Goal: Task Accomplishment & Management: Manage account settings

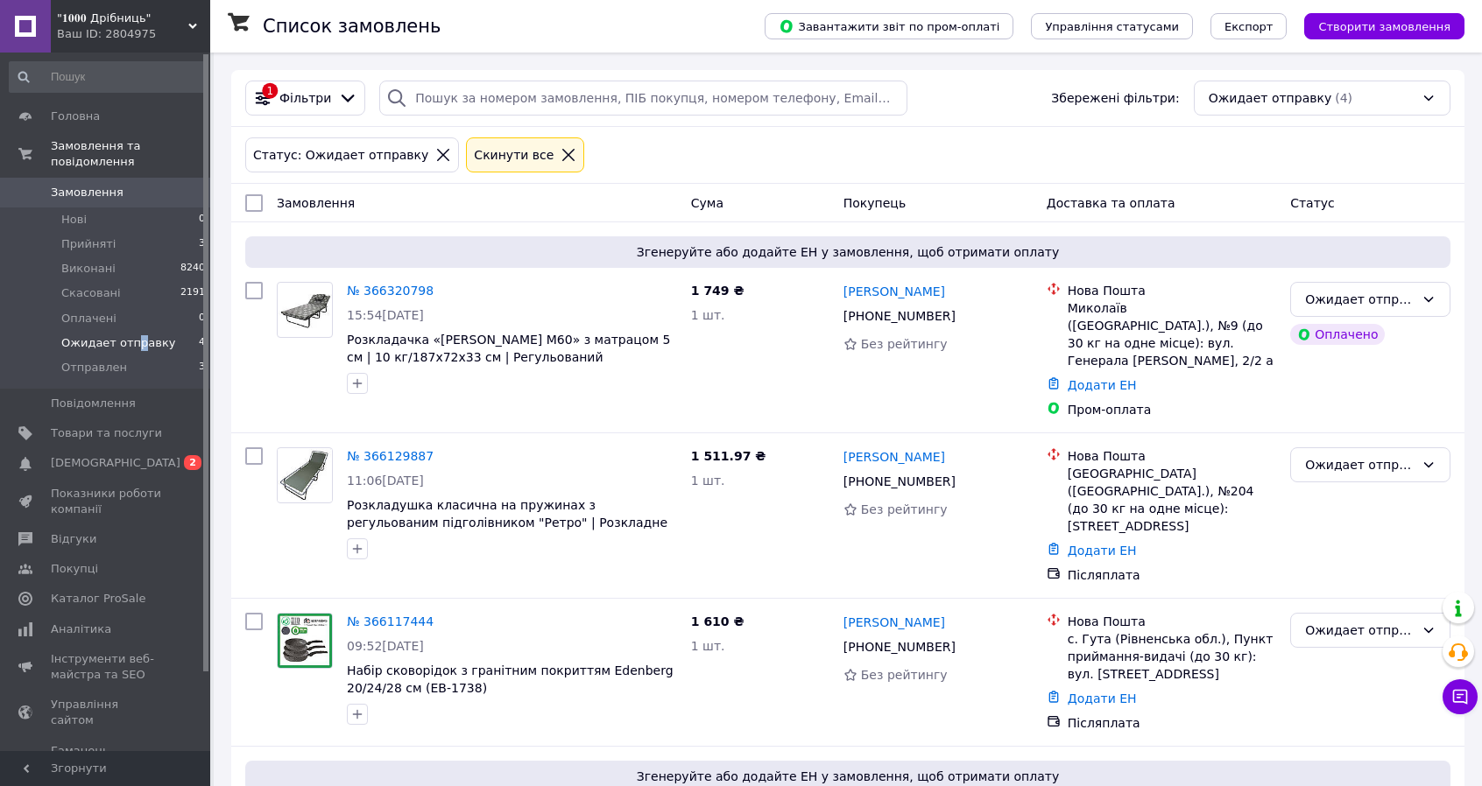
click at [133, 335] on span "Ожидает отправку" at bounding box center [118, 343] width 115 height 16
click at [130, 335] on span "Ожидает отправку" at bounding box center [118, 343] width 115 height 16
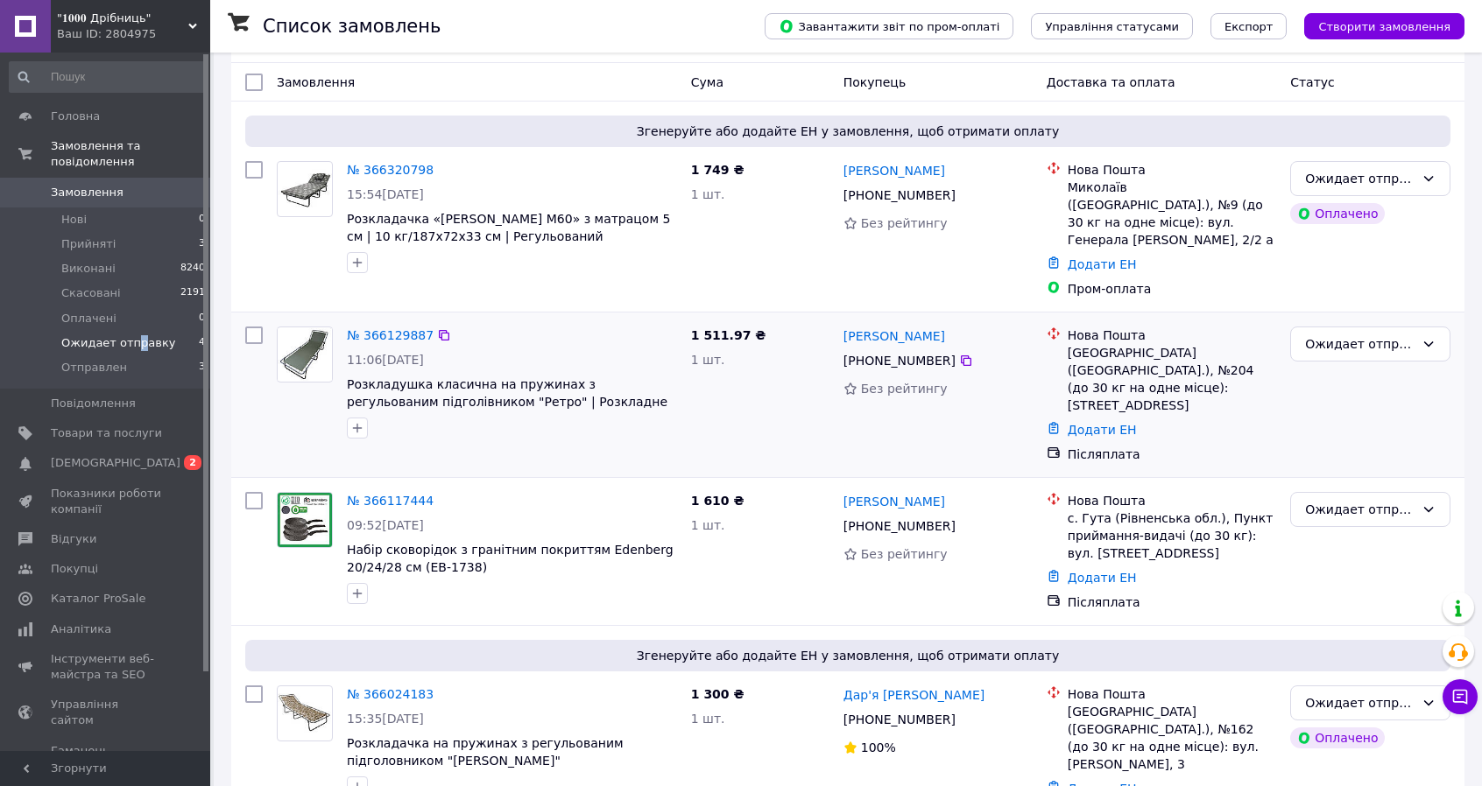
scroll to position [128, 0]
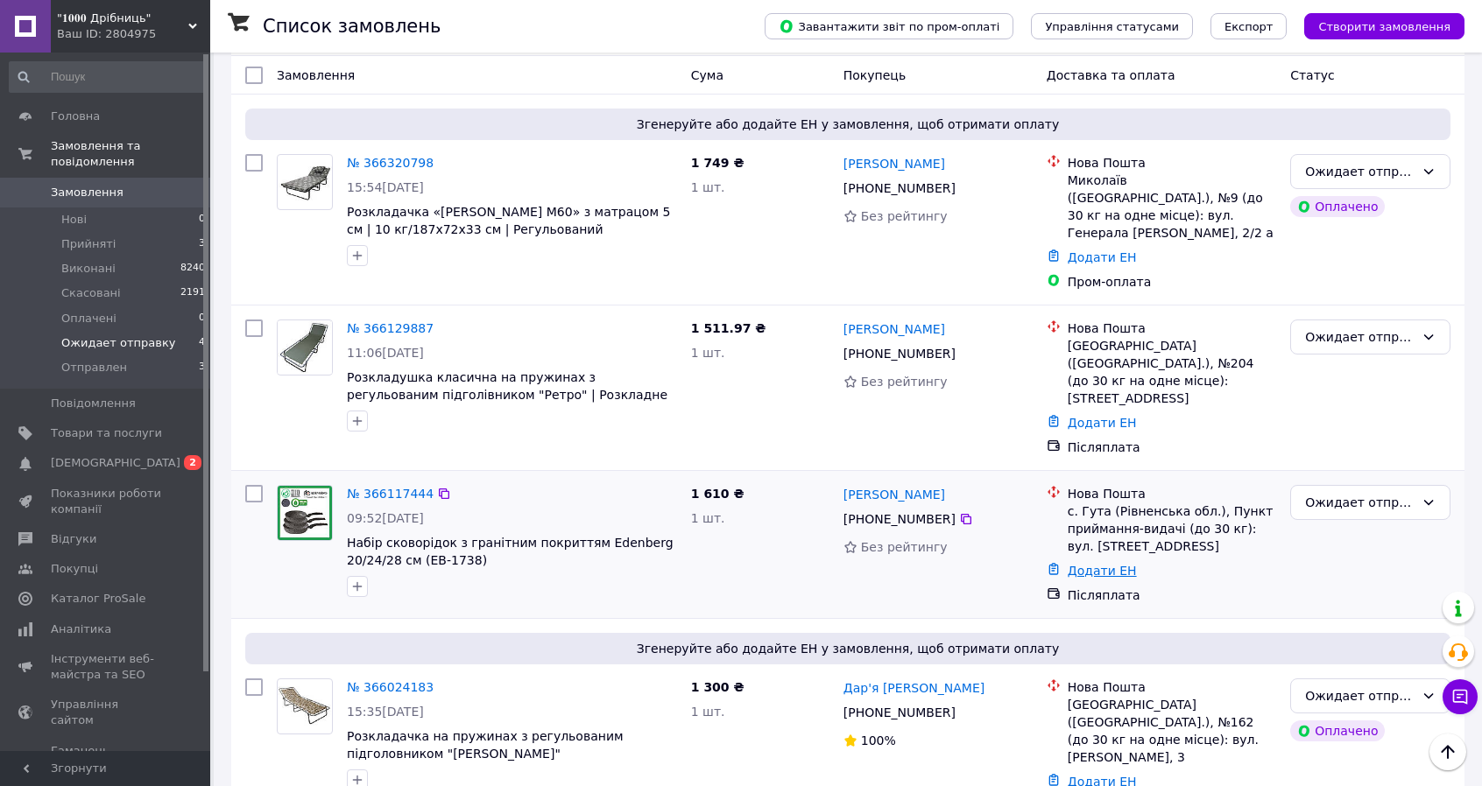
click at [1088, 564] on link "Додати ЕН" at bounding box center [1102, 571] width 69 height 14
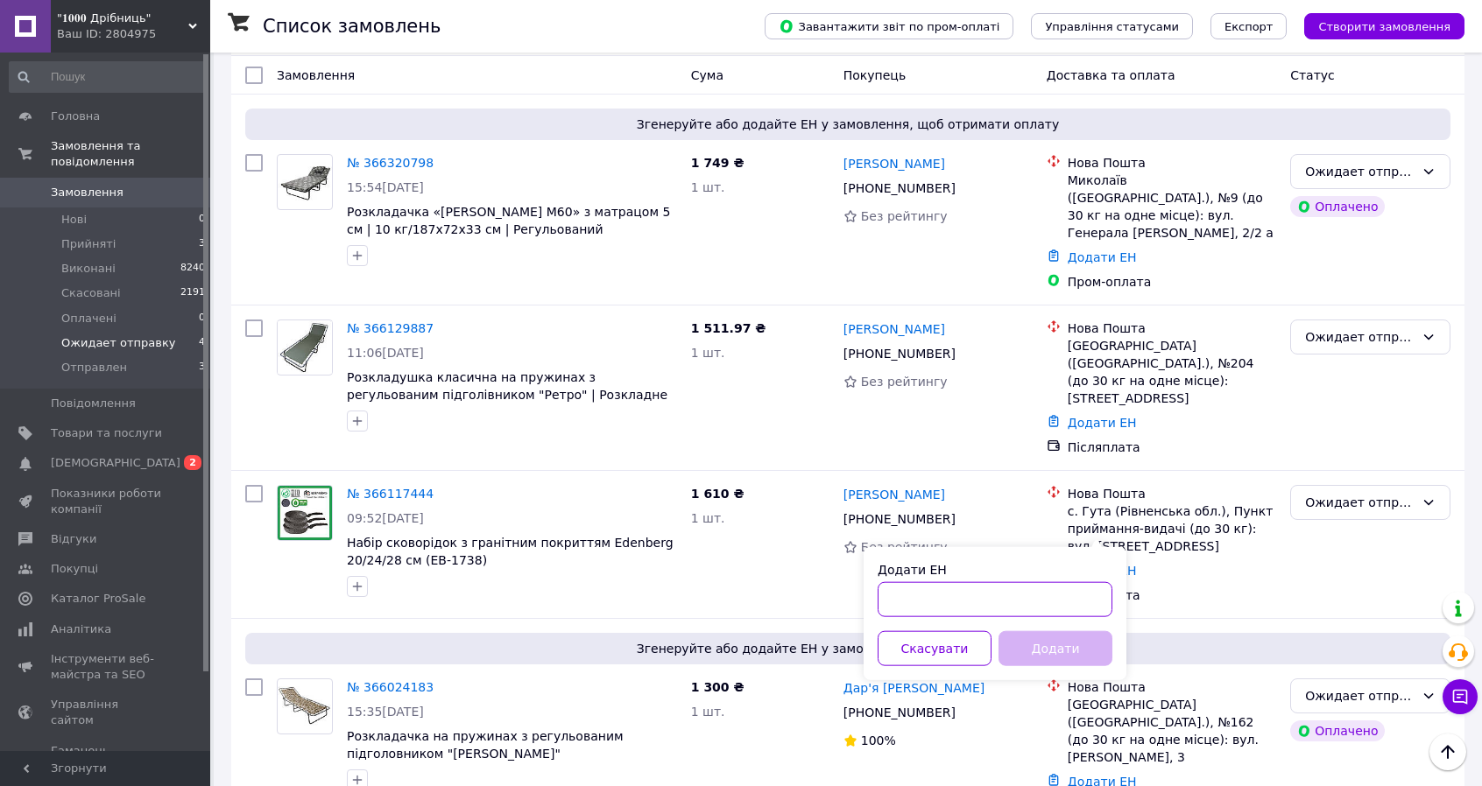
click at [1002, 596] on input "Додати ЕН" at bounding box center [995, 599] width 235 height 35
paste input "20451268885471"
type input "20451268885471"
drag, startPoint x: 1080, startPoint y: 652, endPoint x: 1002, endPoint y: 612, distance: 87.3
click at [1075, 647] on button "Додати" at bounding box center [1055, 648] width 114 height 35
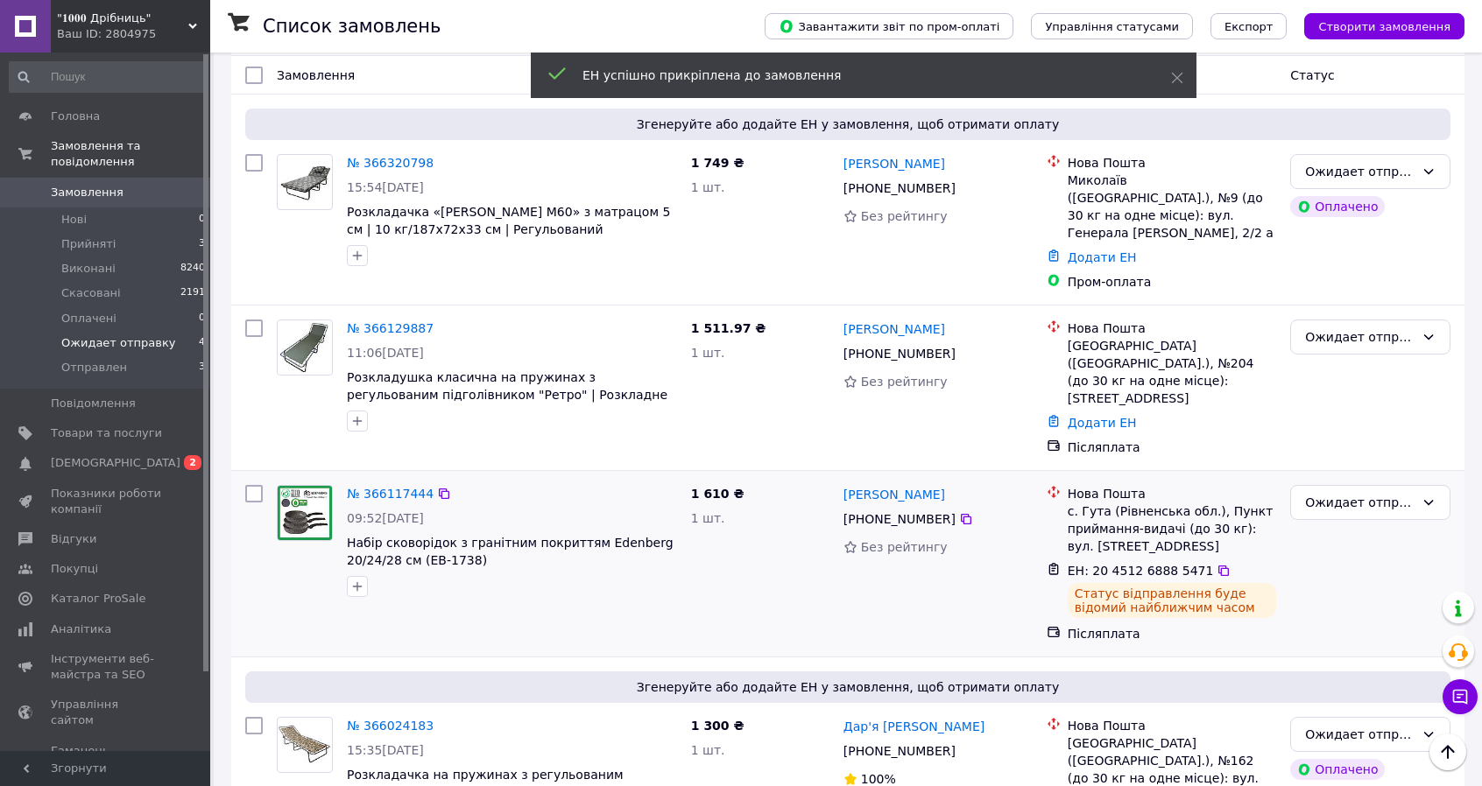
click at [920, 512] on span "[PHONE_NUMBER]" at bounding box center [899, 519] width 112 height 14
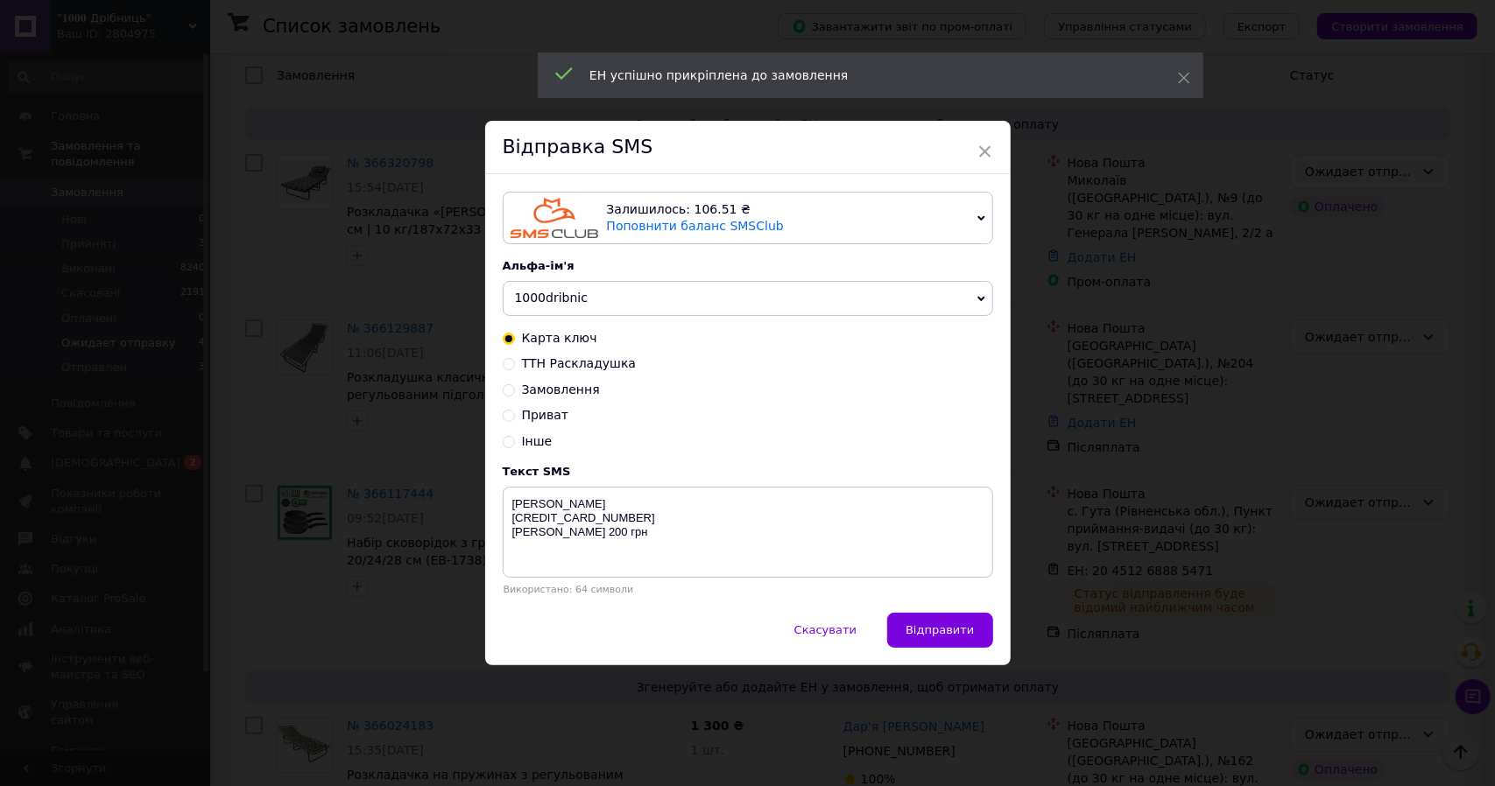
click at [568, 390] on span "Замовлення" at bounding box center [561, 390] width 78 height 14
click at [515, 390] on input "Замовлення" at bounding box center [509, 389] width 12 height 12
radio input "true"
radio input "false"
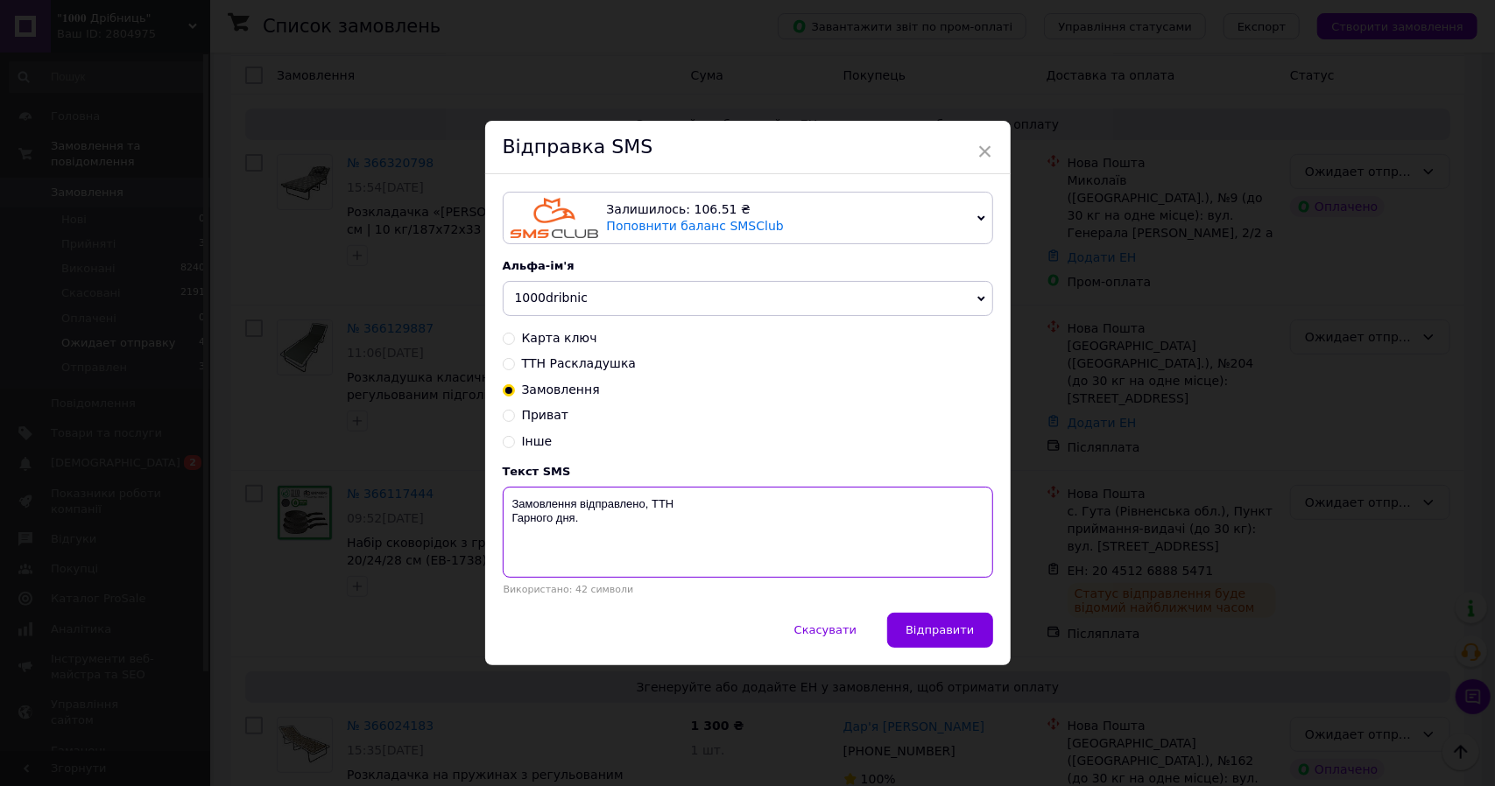
drag, startPoint x: 737, startPoint y: 503, endPoint x: 776, endPoint y: 512, distance: 40.6
click at [736, 503] on textarea "Замовлення відправлено, ТТН Гарного дня." at bounding box center [748, 532] width 490 height 91
paste textarea "20451268885471"
type textarea "Замовлення відправлено, ТТН 20451268885471 Гарного дня."
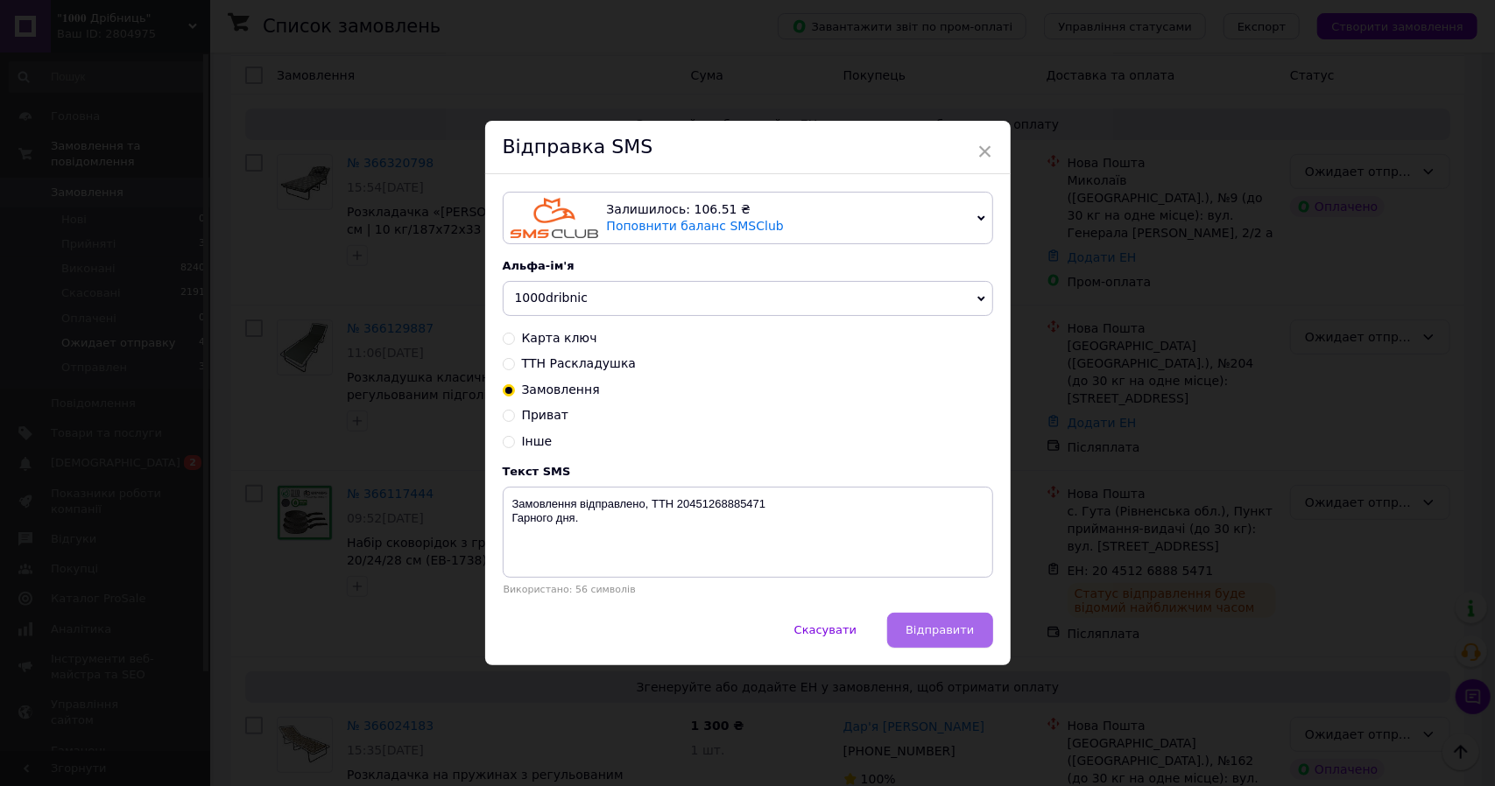
click at [945, 623] on button "Відправити" at bounding box center [939, 630] width 105 height 35
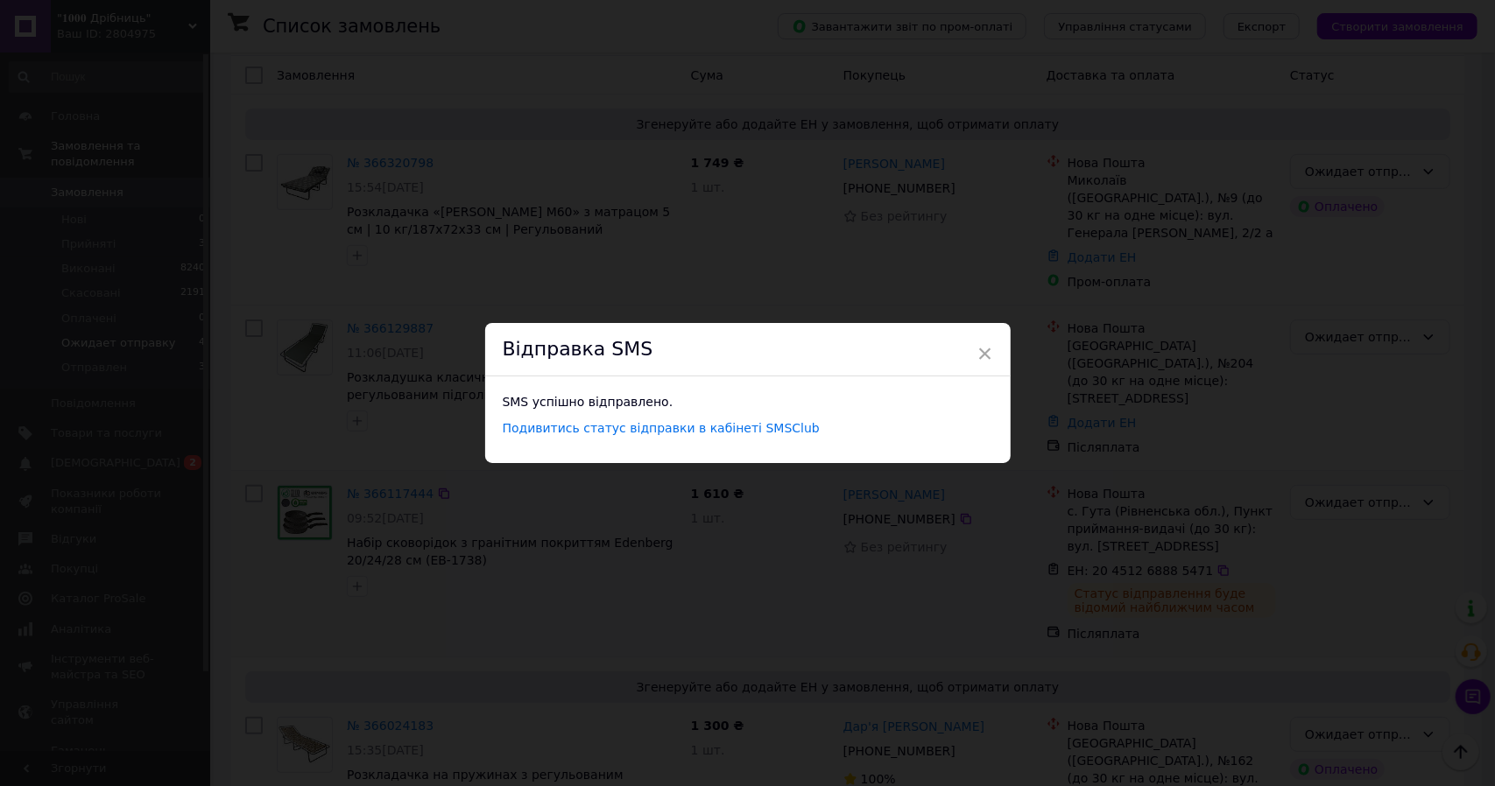
drag, startPoint x: 293, startPoint y: 568, endPoint x: 300, endPoint y: 512, distance: 55.6
click at [293, 563] on div "× Відправка SMS SMS успішно відправлено. Подивитись статус відправки в кабінеті…" at bounding box center [747, 393] width 1495 height 786
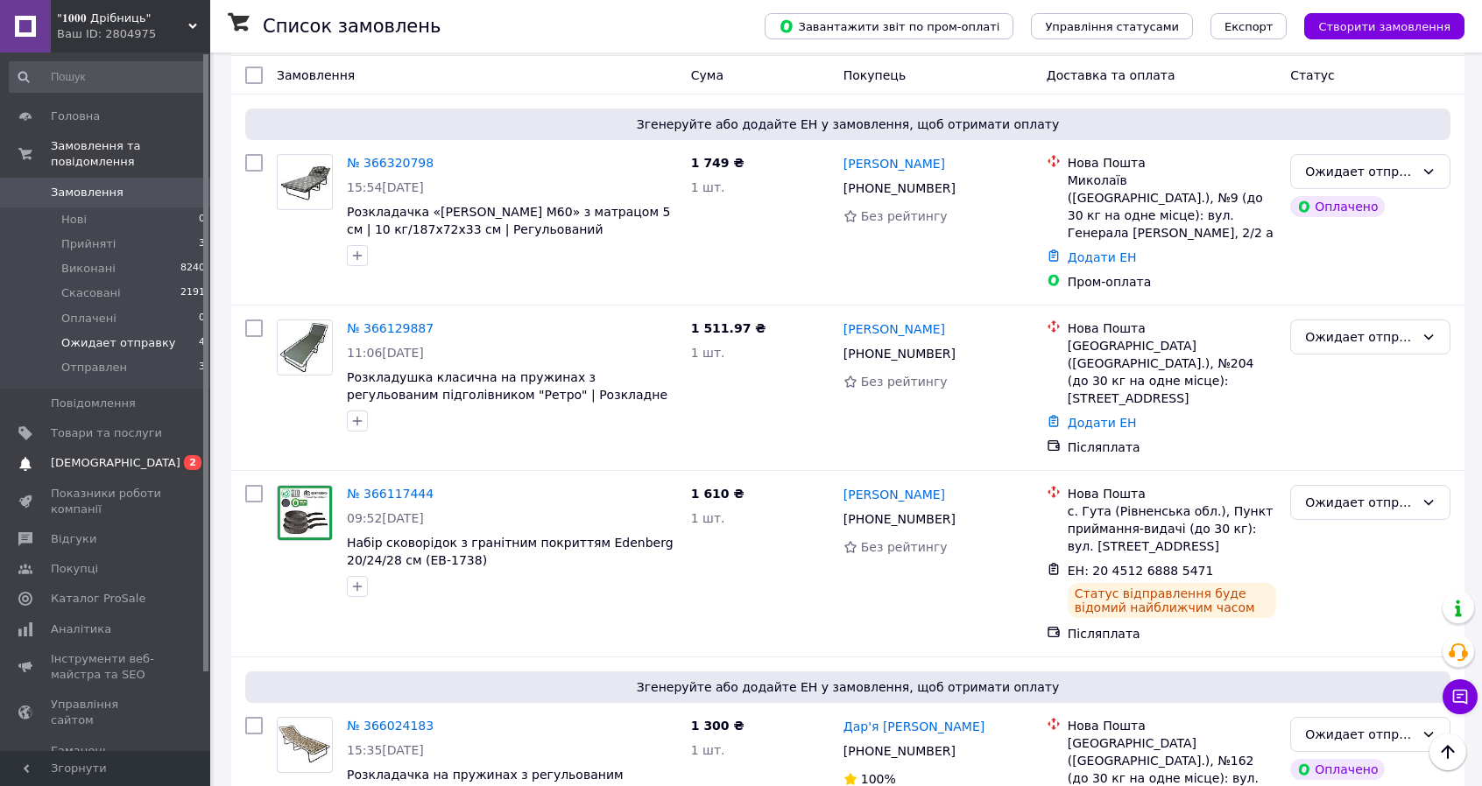
click at [85, 455] on span "[DEMOGRAPHIC_DATA]" at bounding box center [116, 463] width 130 height 16
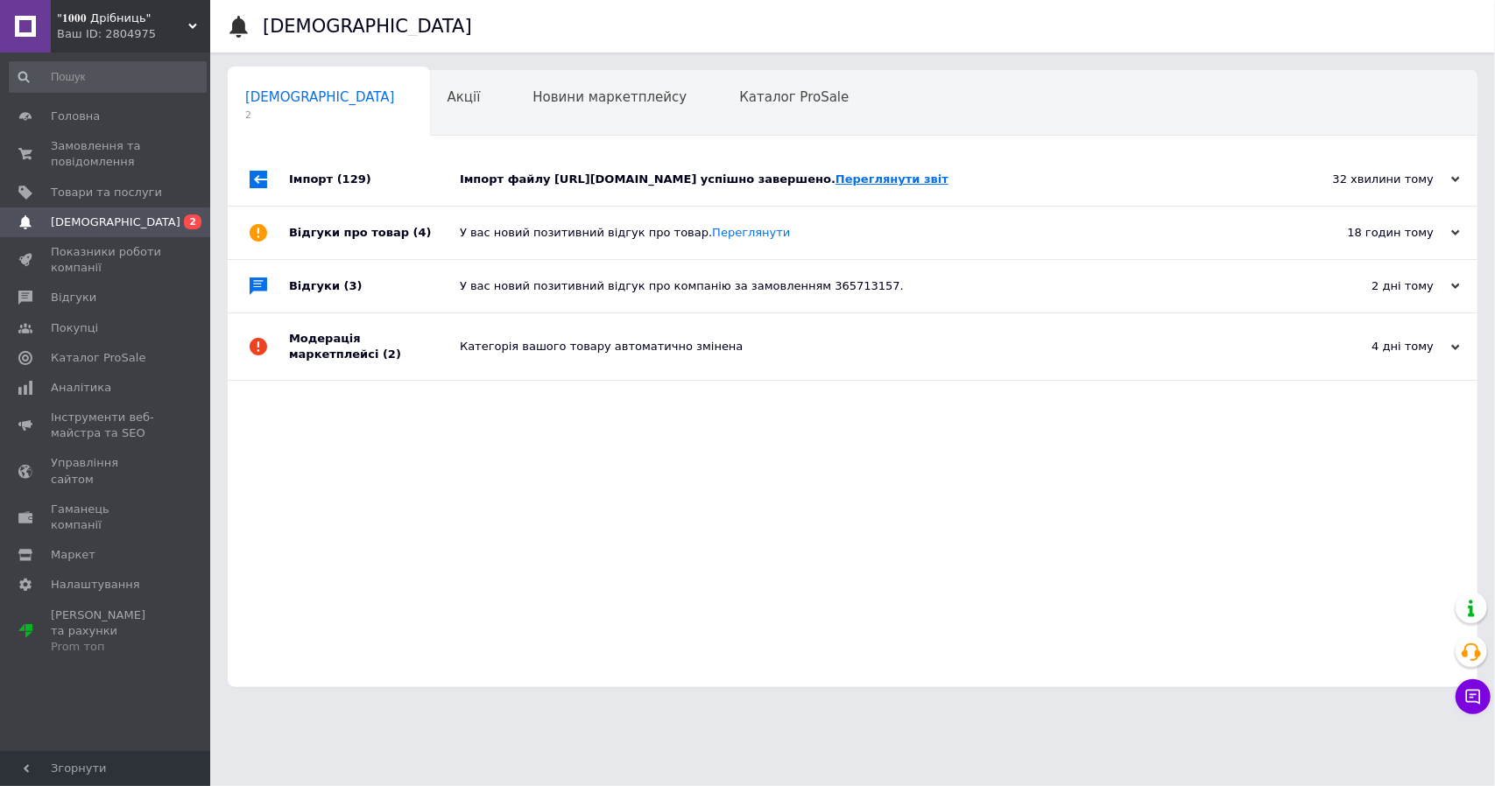
click at [948, 173] on link "Переглянути звіт" at bounding box center [891, 179] width 113 height 13
